Goal: Task Accomplishment & Management: Manage account settings

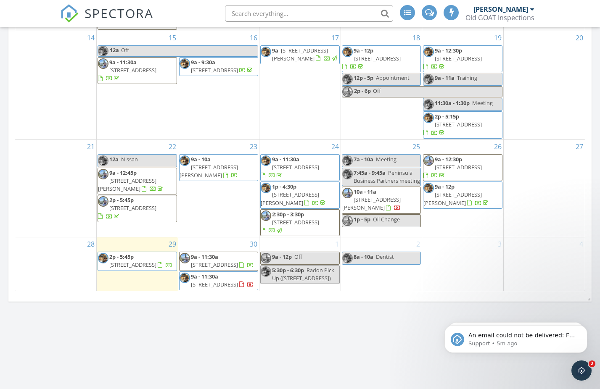
scroll to position [160, 0]
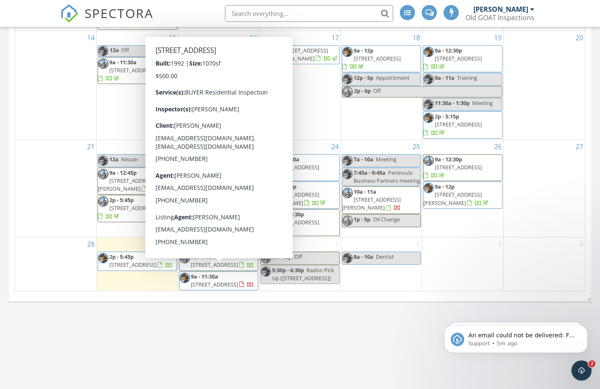
click at [227, 281] on span "7549 E Alki View Ct, Port Orchard 98366" at bounding box center [214, 285] width 47 height 8
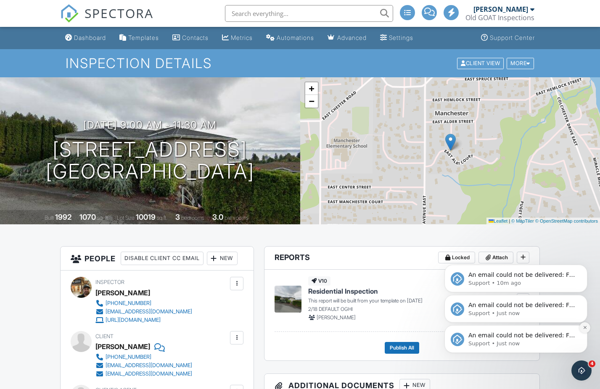
click at [584, 328] on icon "Dismiss notification" at bounding box center [584, 327] width 5 height 5
click at [584, 329] on icon "Dismiss notification" at bounding box center [584, 327] width 5 height 5
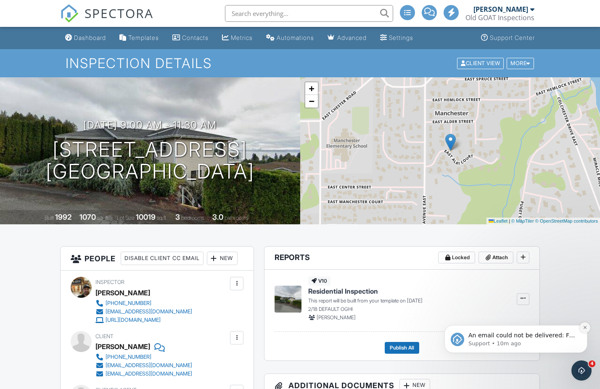
click at [585, 326] on icon "Dismiss notification" at bounding box center [584, 327] width 5 height 5
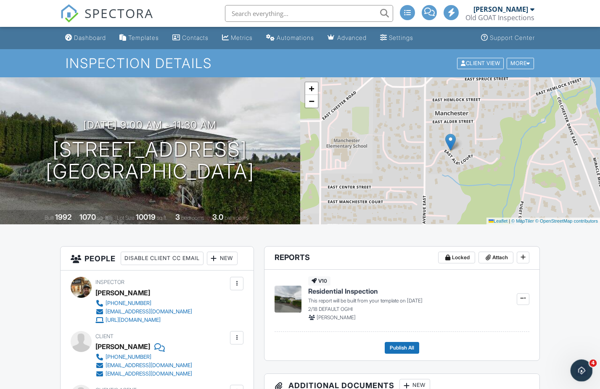
click at [576, 369] on icon "Open Intercom Messenger" at bounding box center [580, 370] width 14 height 14
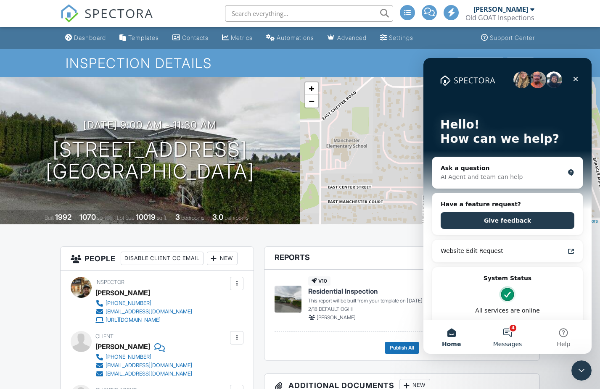
click at [507, 332] on button "4 Messages" at bounding box center [507, 337] width 56 height 34
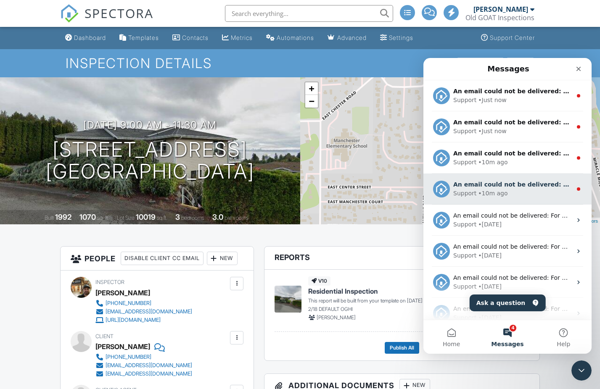
click at [493, 191] on div "• 10m ago" at bounding box center [492, 193] width 29 height 9
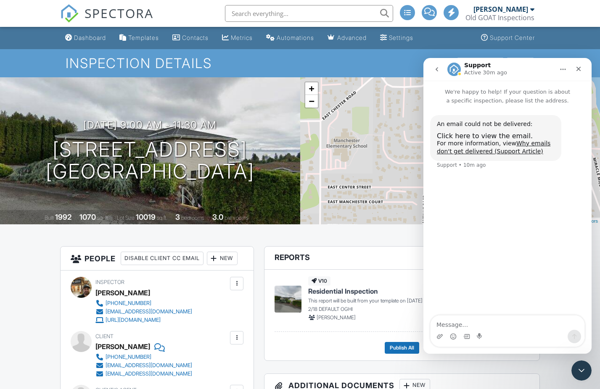
click at [437, 67] on icon "go back" at bounding box center [436, 69] width 7 height 7
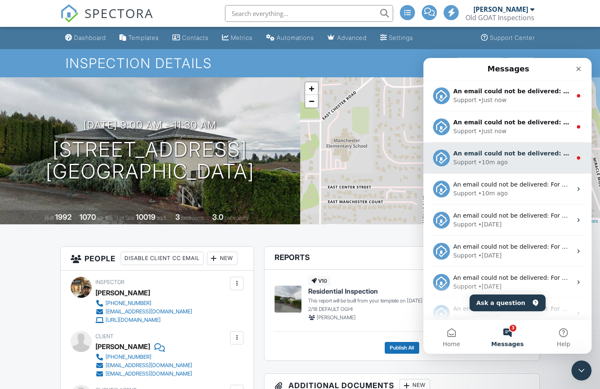
click at [488, 158] on div "• 10m ago" at bounding box center [492, 162] width 29 height 9
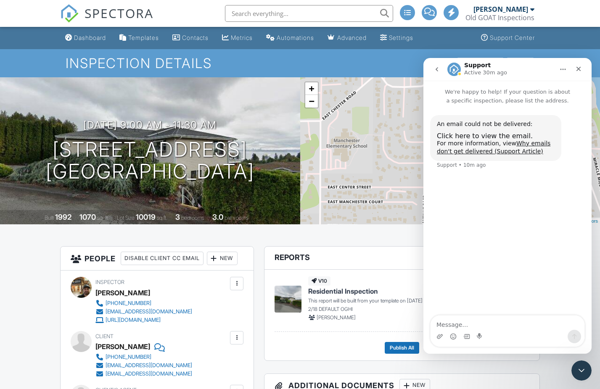
click at [436, 70] on icon "go back" at bounding box center [436, 69] width 3 height 4
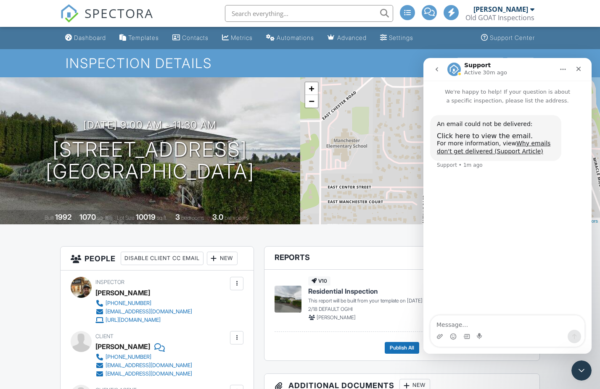
click at [438, 68] on icon "go back" at bounding box center [436, 69] width 7 height 7
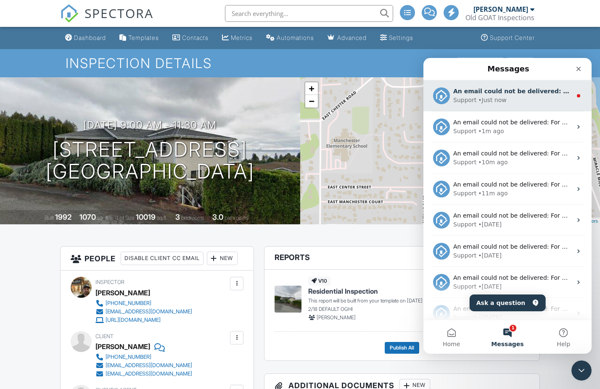
click at [518, 103] on div "Support • Just now" at bounding box center [512, 100] width 118 height 9
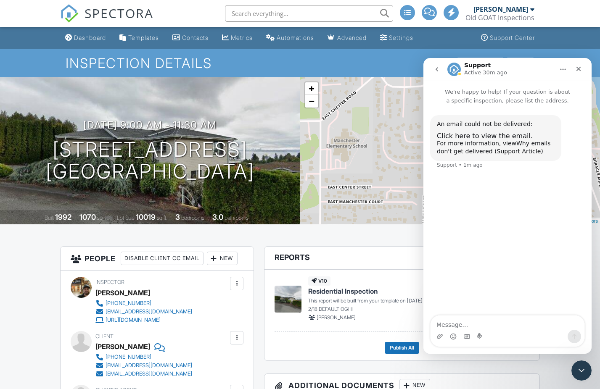
click at [436, 69] on icon "go back" at bounding box center [436, 69] width 3 height 4
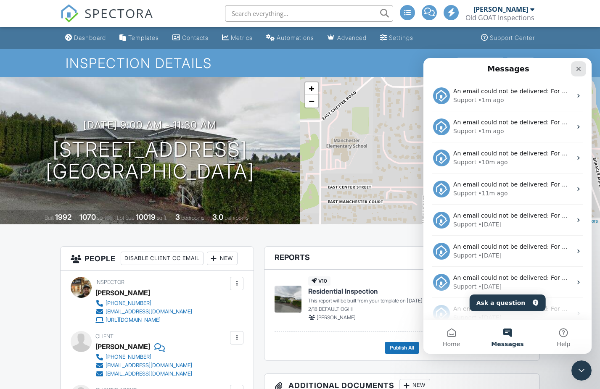
click at [580, 68] on icon "Close" at bounding box center [578, 69] width 5 height 5
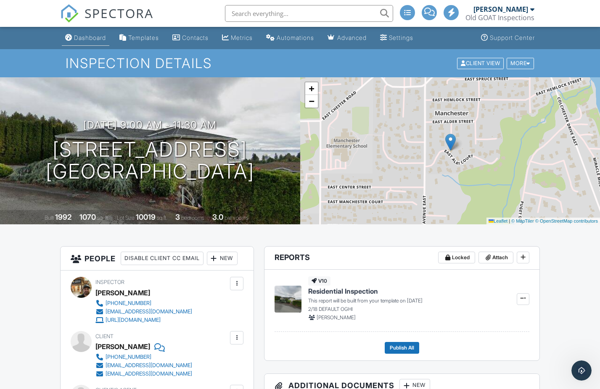
click at [82, 40] on div "Dashboard" at bounding box center [90, 37] width 32 height 7
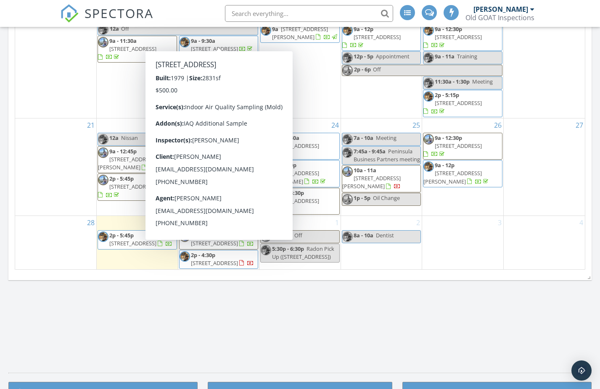
scroll to position [510, 0]
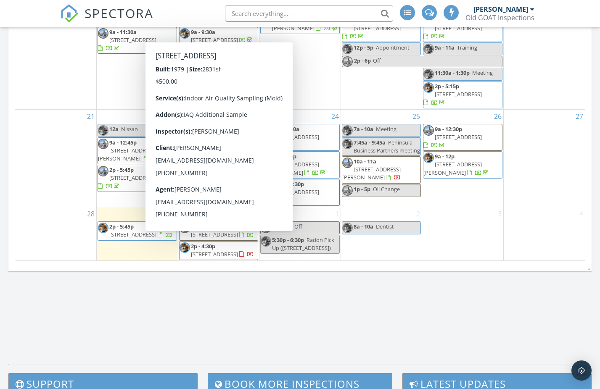
click at [33, 220] on div "28" at bounding box center [55, 234] width 81 height 54
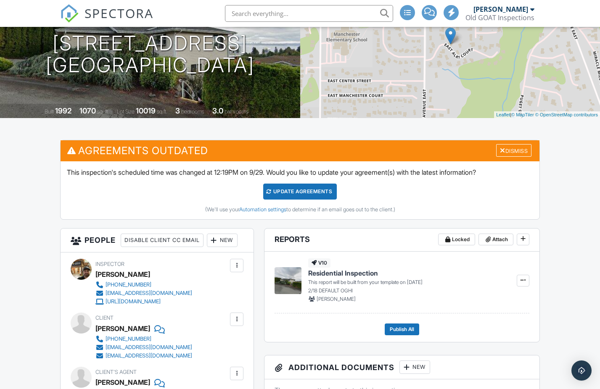
scroll to position [105, 0]
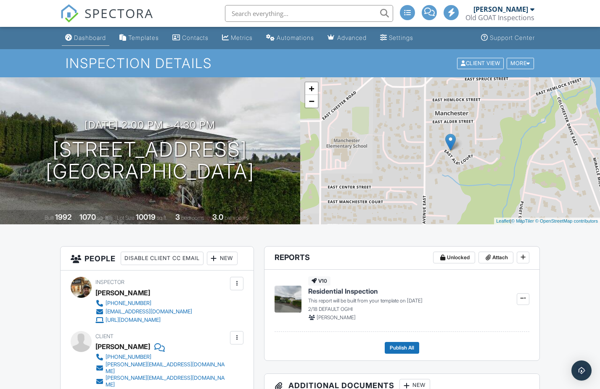
click at [91, 42] on link "Dashboard" at bounding box center [85, 38] width 47 height 16
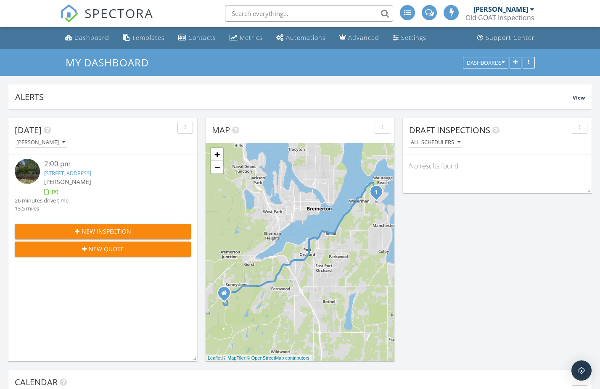
click at [84, 174] on link "7021 Beach Dr E, Port Orchard, WA 98366" at bounding box center [67, 173] width 47 height 8
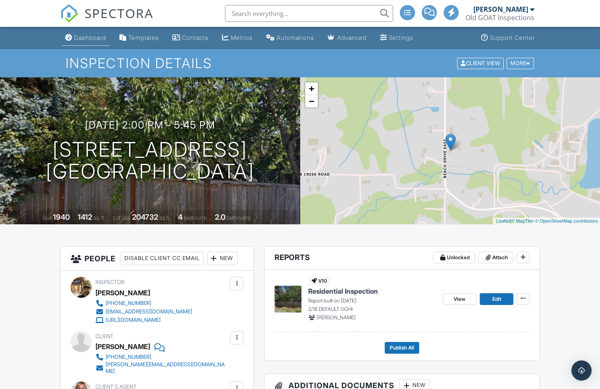
click at [78, 36] on div "Dashboard" at bounding box center [90, 37] width 32 height 7
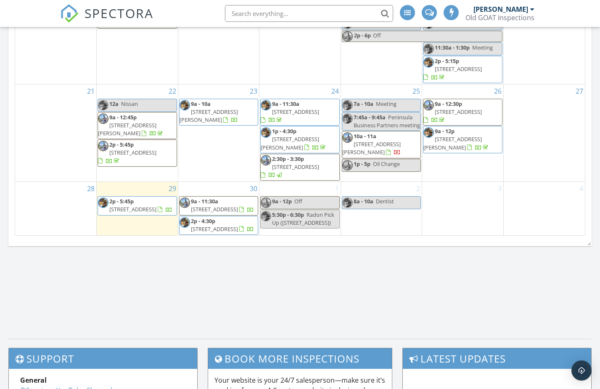
scroll to position [160, 0]
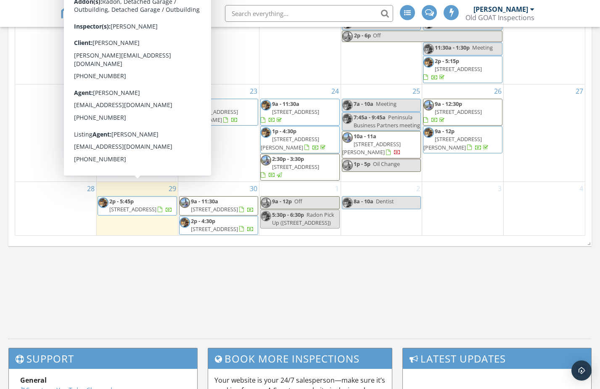
click at [143, 205] on span "[STREET_ADDRESS]" at bounding box center [132, 209] width 47 height 8
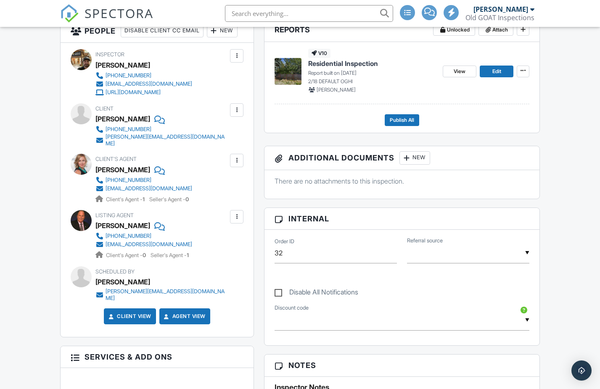
scroll to position [188, 0]
